Goal: Task Accomplishment & Management: Complete application form

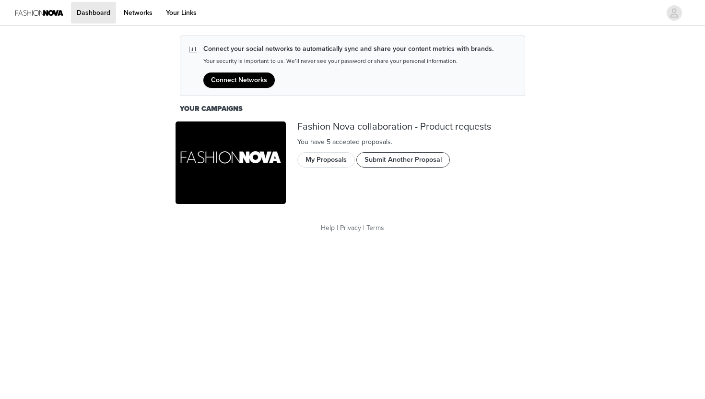
click at [388, 164] on button "Submit Another Proposal" at bounding box center [403, 159] width 94 height 15
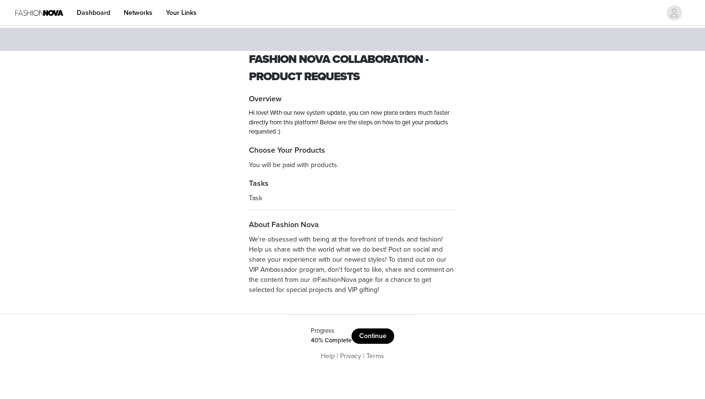
click at [362, 335] on button "Continue" at bounding box center [373, 335] width 43 height 15
click at [360, 337] on button "Get Started" at bounding box center [367, 333] width 49 height 15
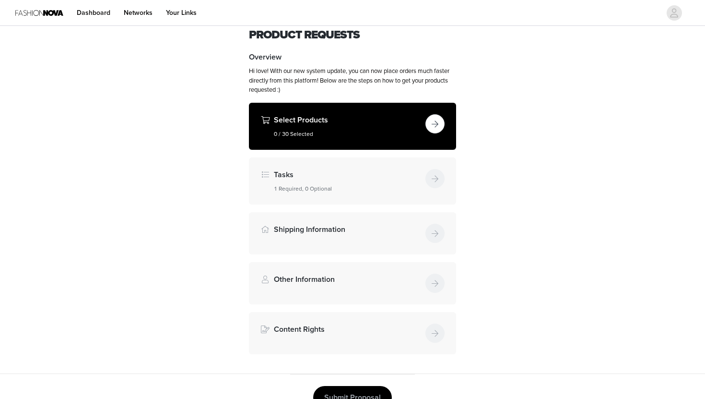
scroll to position [57, 0]
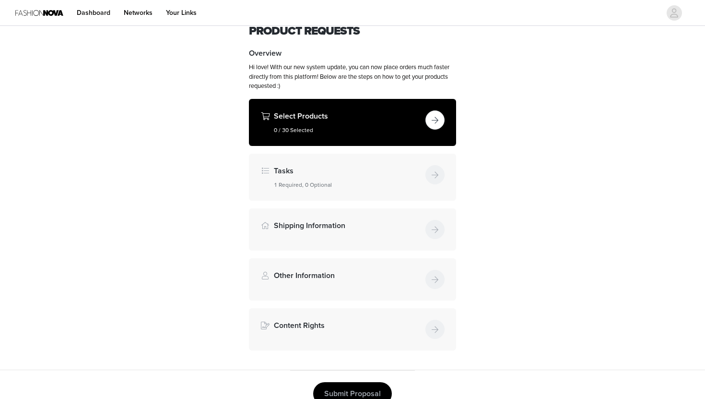
click at [435, 124] on button "button" at bounding box center [434, 119] width 19 height 19
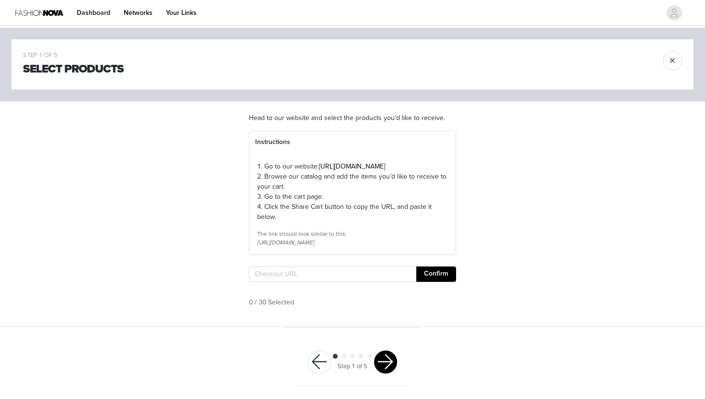
scroll to position [16, 0]
click at [270, 280] on input "text" at bounding box center [332, 273] width 167 height 15
click at [270, 279] on input "text" at bounding box center [332, 273] width 167 height 15
paste input "[URL][DOMAIN_NAME]"
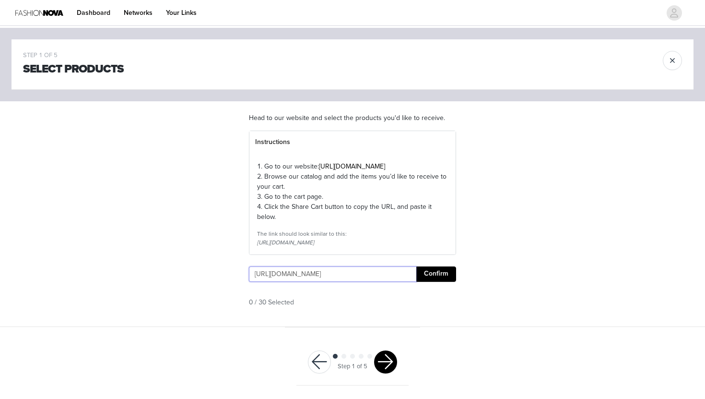
type input "[URL][DOMAIN_NAME]"
click at [443, 273] on button "Confirm" at bounding box center [436, 273] width 40 height 15
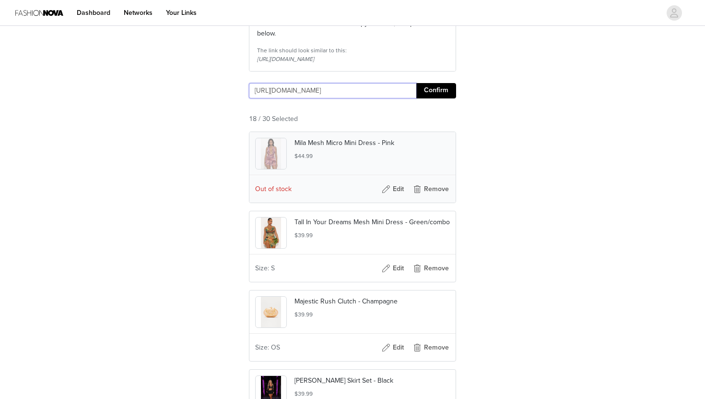
scroll to position [185, 0]
